Goal: Task Accomplishment & Management: Manage account settings

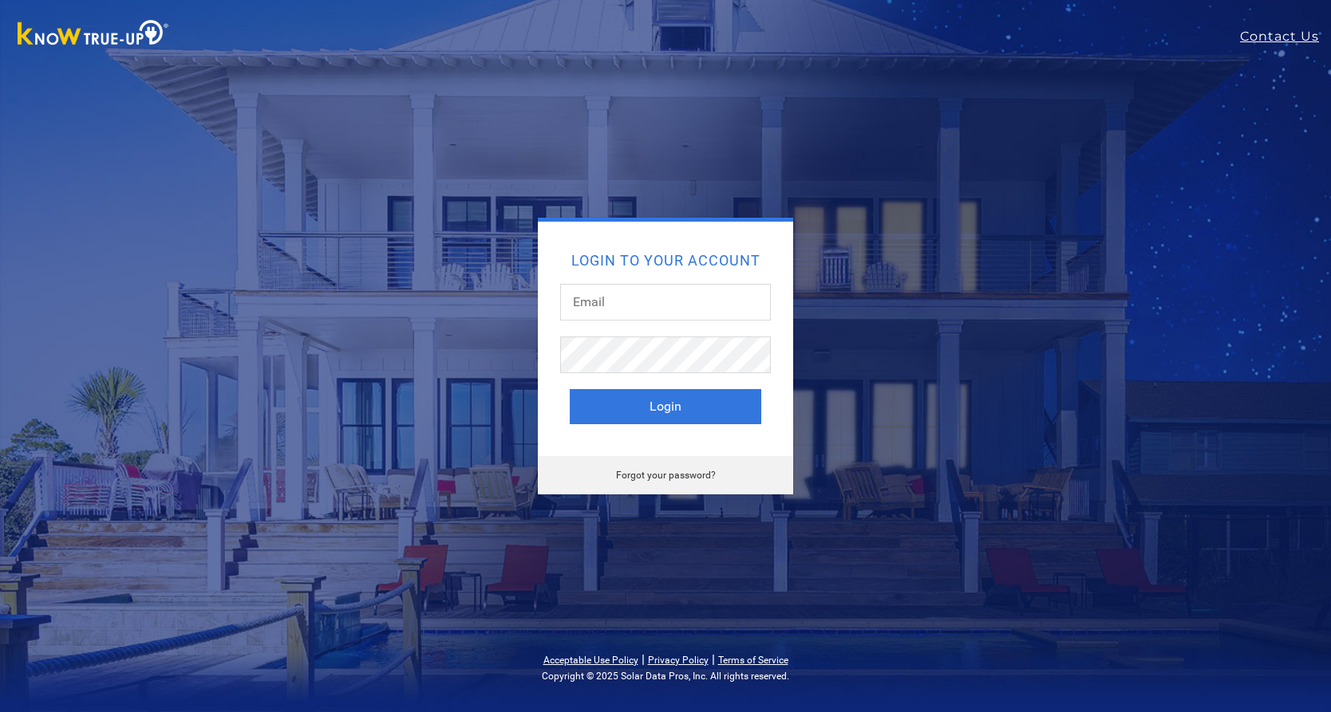
type input "[EMAIL_ADDRESS][DOMAIN_NAME]"
click at [664, 414] on button "Login" at bounding box center [665, 406] width 191 height 35
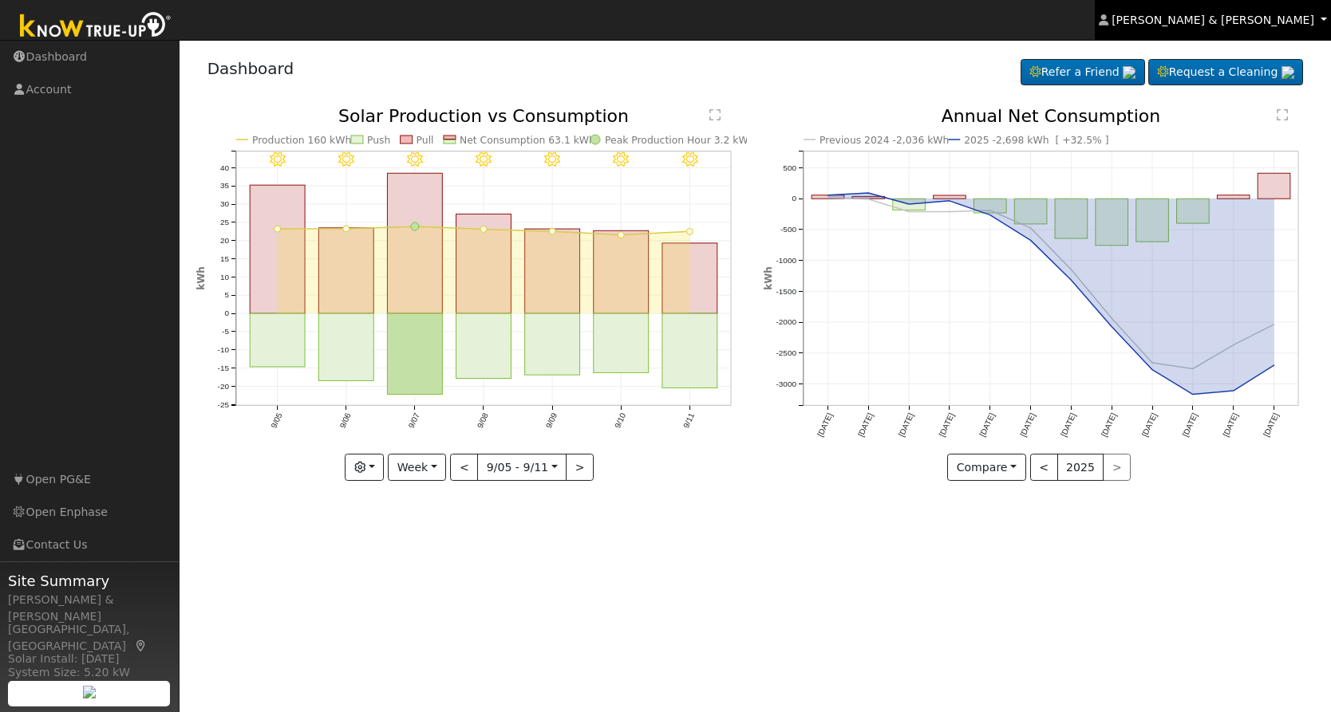
drag, startPoint x: 1217, startPoint y: 26, endPoint x: 1221, endPoint y: 36, distance: 10.4
click at [1217, 26] on link "Kristin & Dustin Scharnick" at bounding box center [1212, 20] width 236 height 40
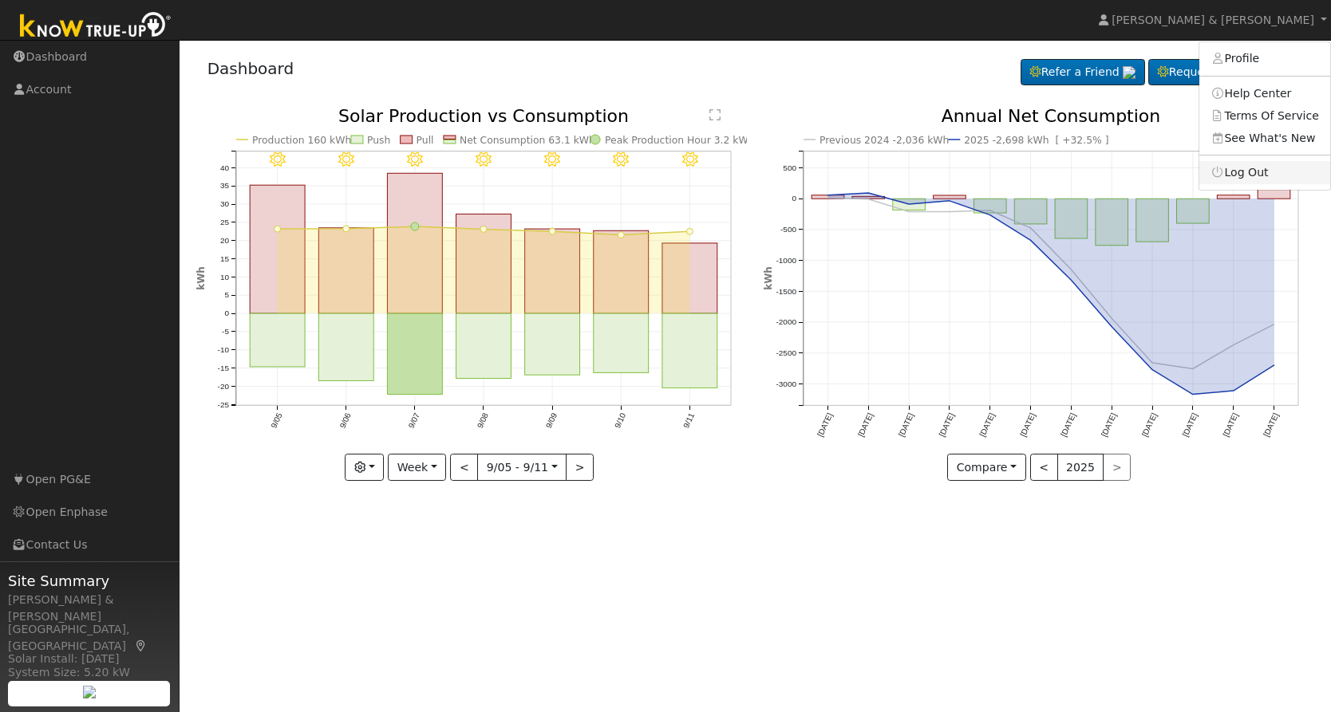
click at [1228, 165] on link "Log Out" at bounding box center [1264, 172] width 131 height 22
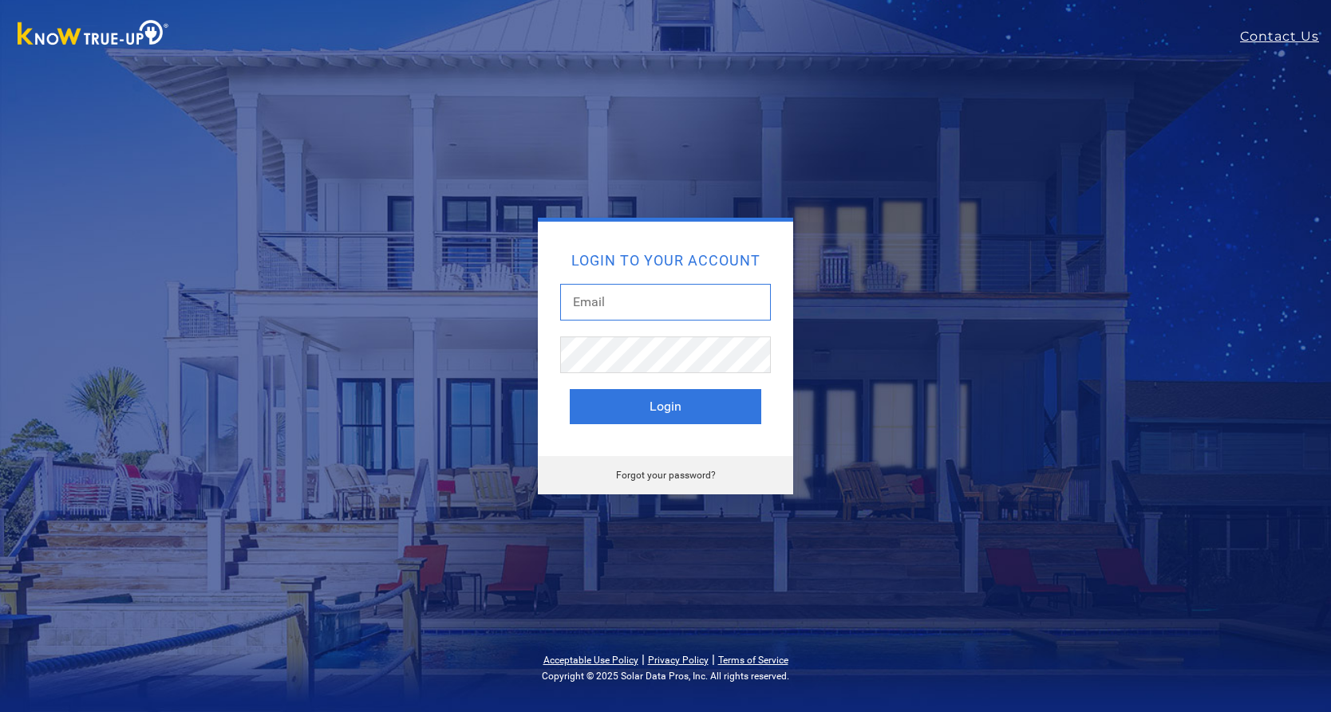
type input "[EMAIL_ADDRESS][DOMAIN_NAME]"
click at [668, 403] on button "Login" at bounding box center [665, 406] width 191 height 35
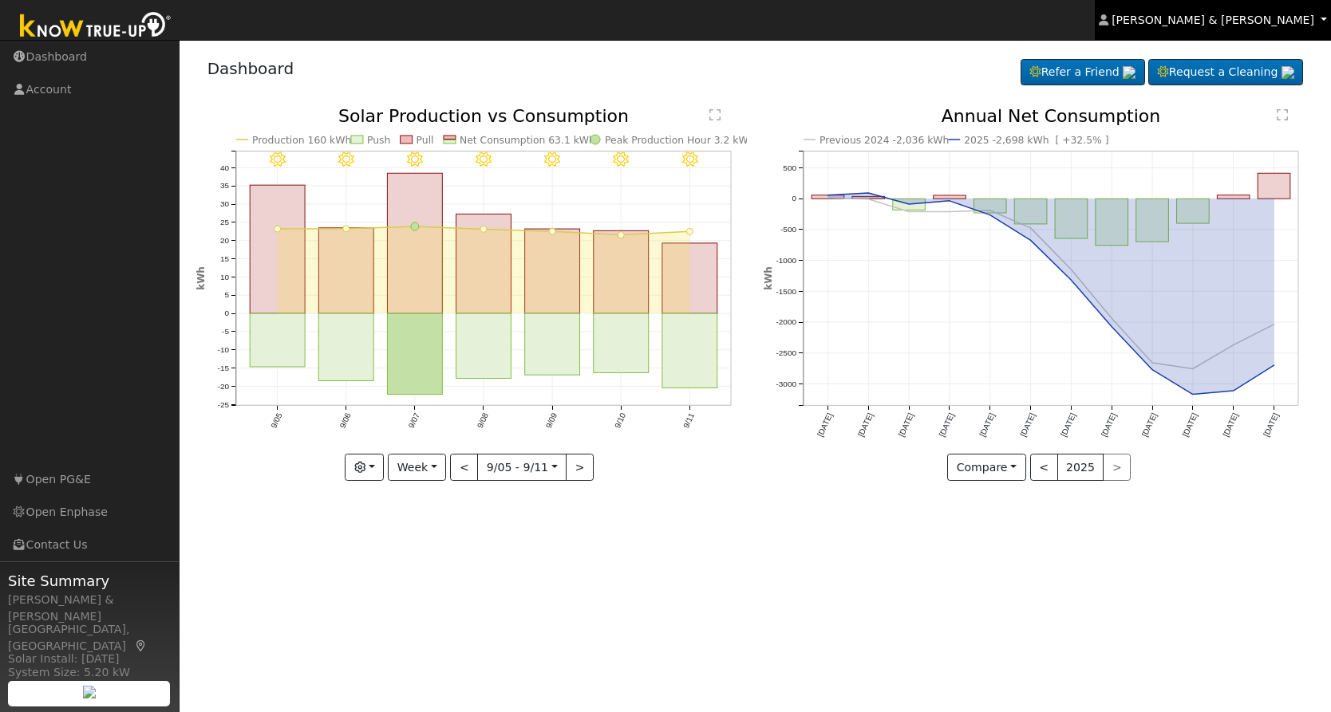
click at [1245, 15] on span "[PERSON_NAME] & [PERSON_NAME]" at bounding box center [1212, 20] width 203 height 13
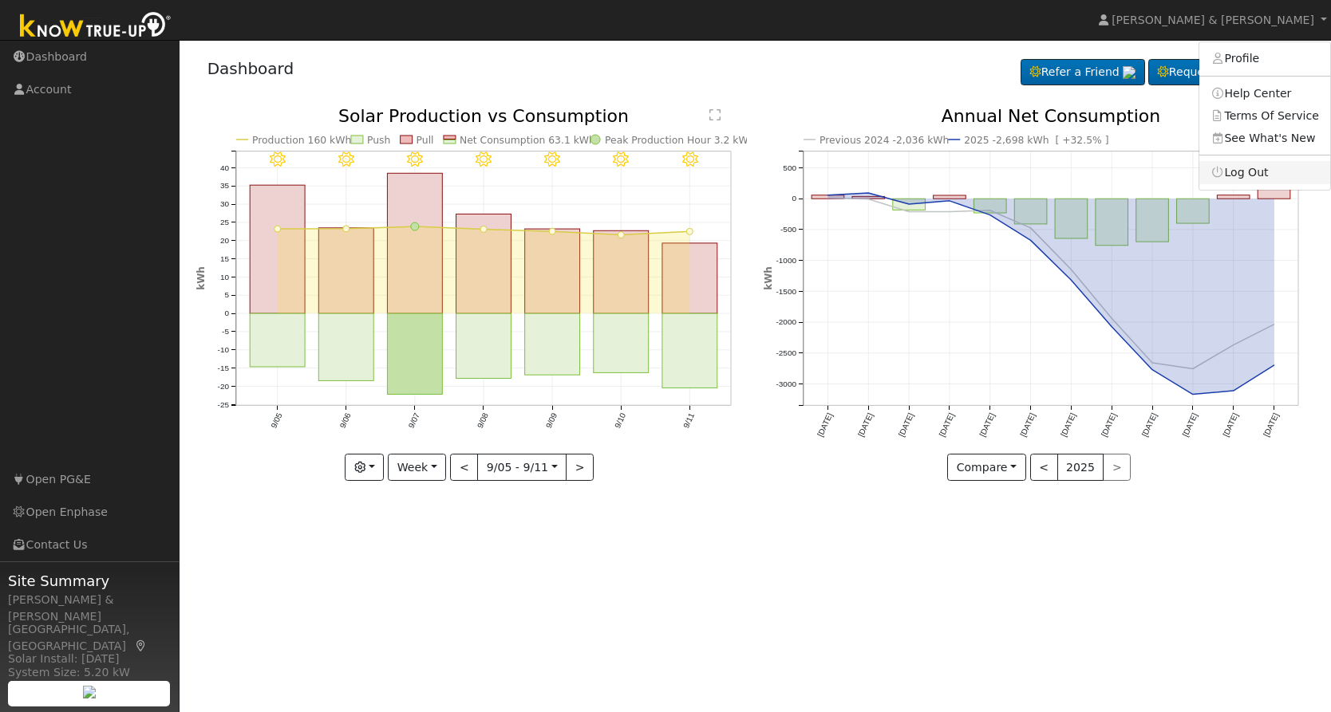
click at [1233, 171] on link "Log Out" at bounding box center [1264, 172] width 131 height 22
